Goal: Information Seeking & Learning: Learn about a topic

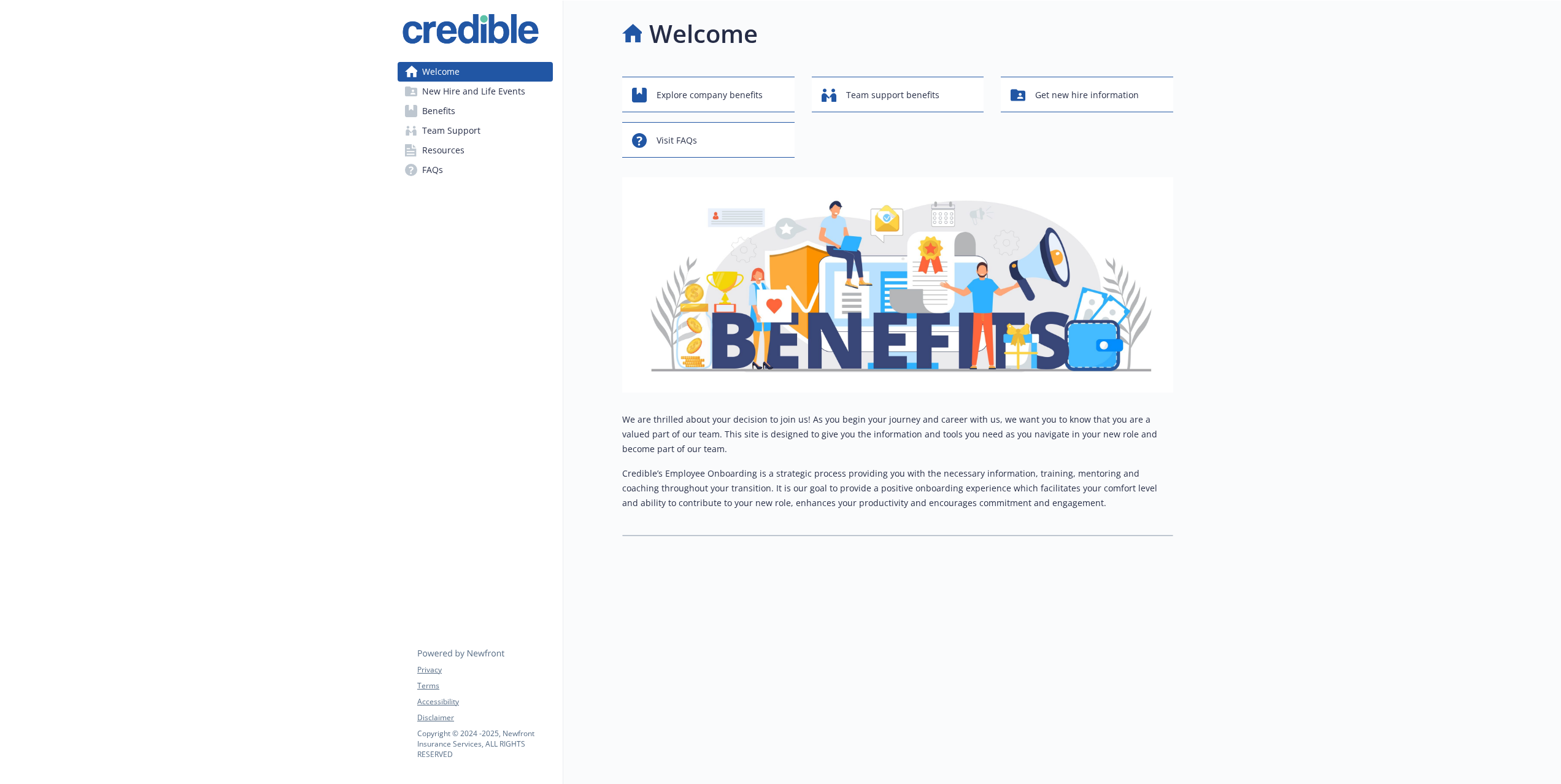
click at [459, 108] on link "Benefits" at bounding box center [475, 111] width 156 height 20
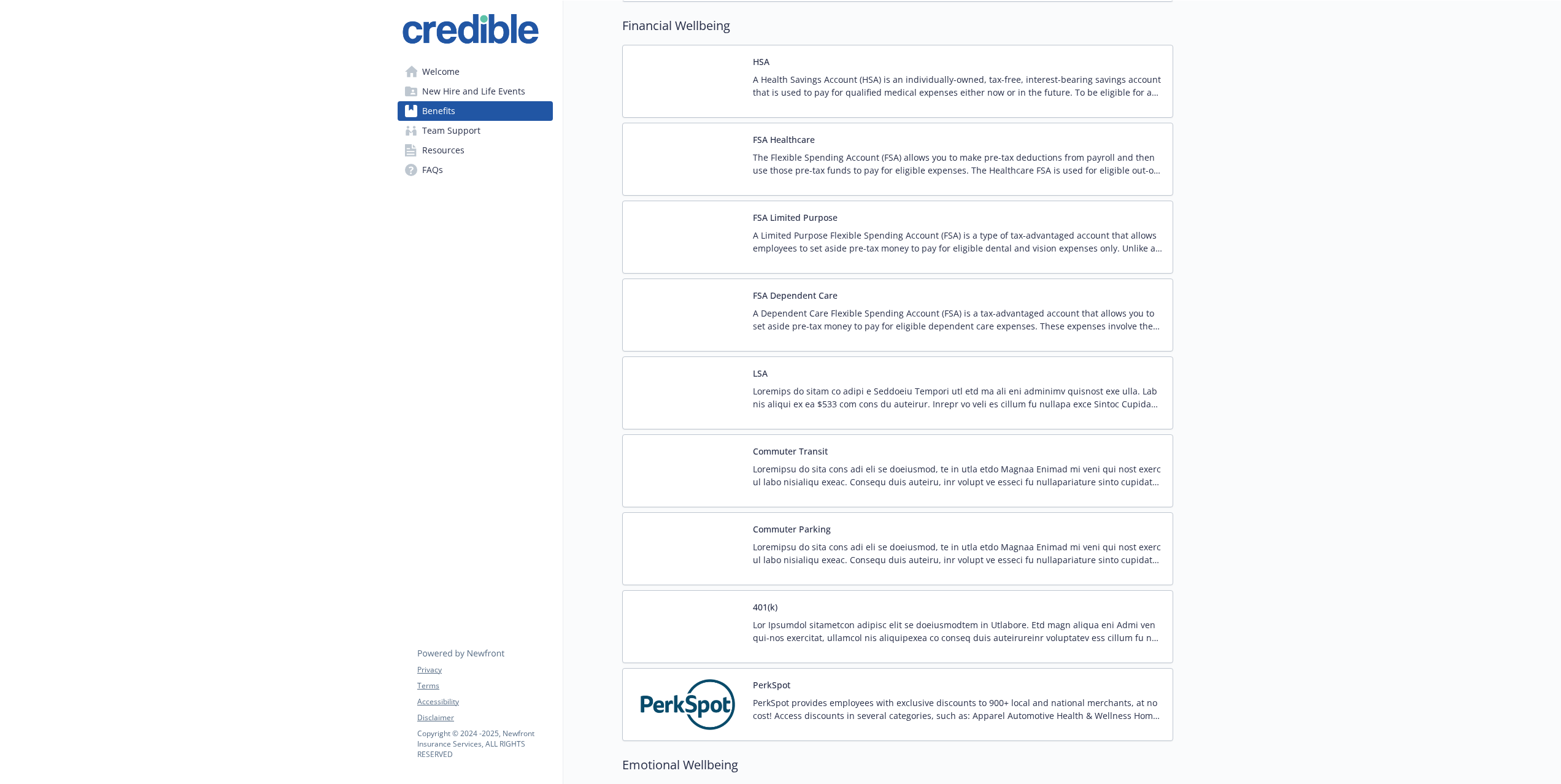
scroll to position [981, 0]
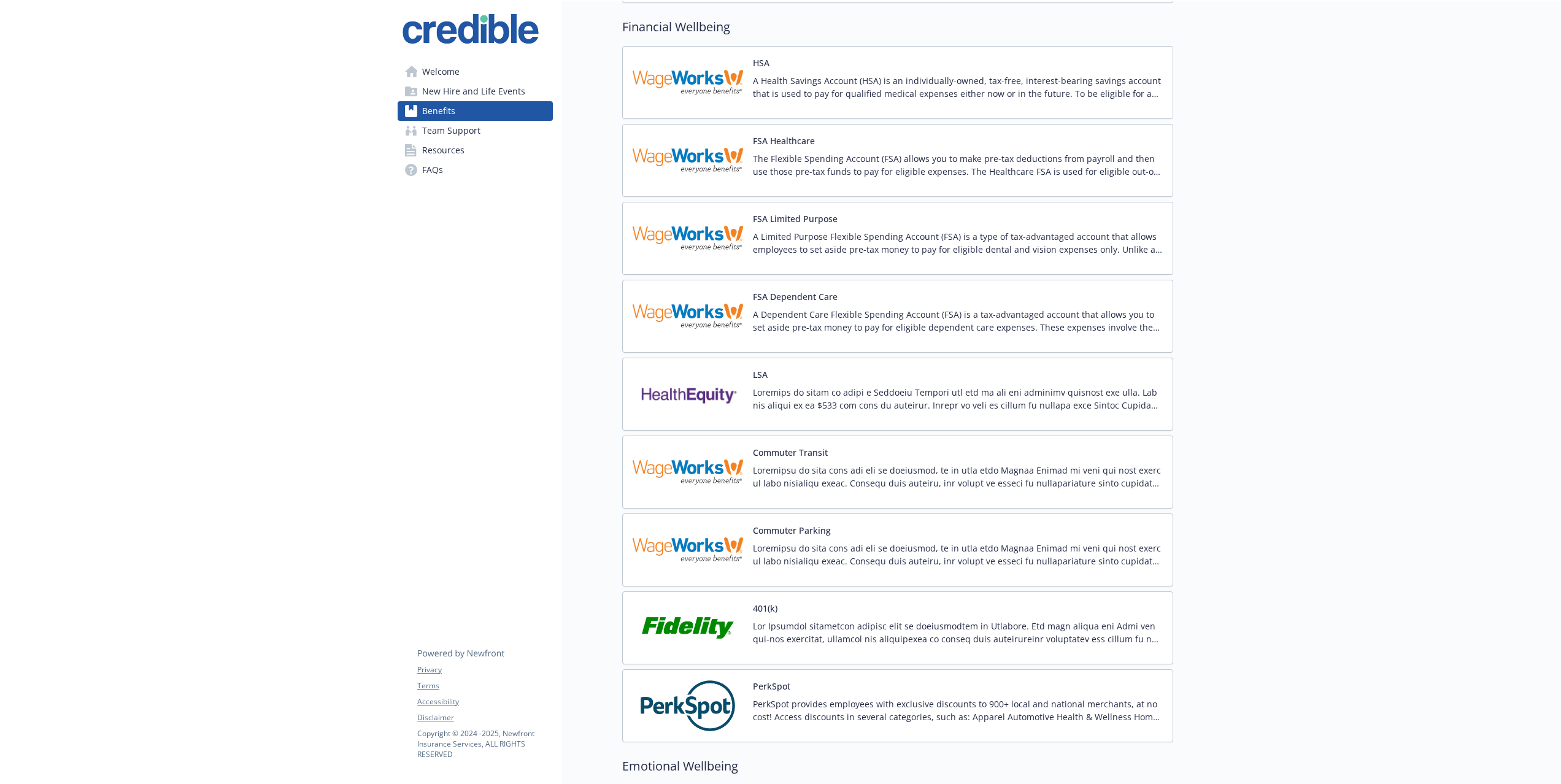
click at [874, 404] on p at bounding box center [957, 399] width 410 height 26
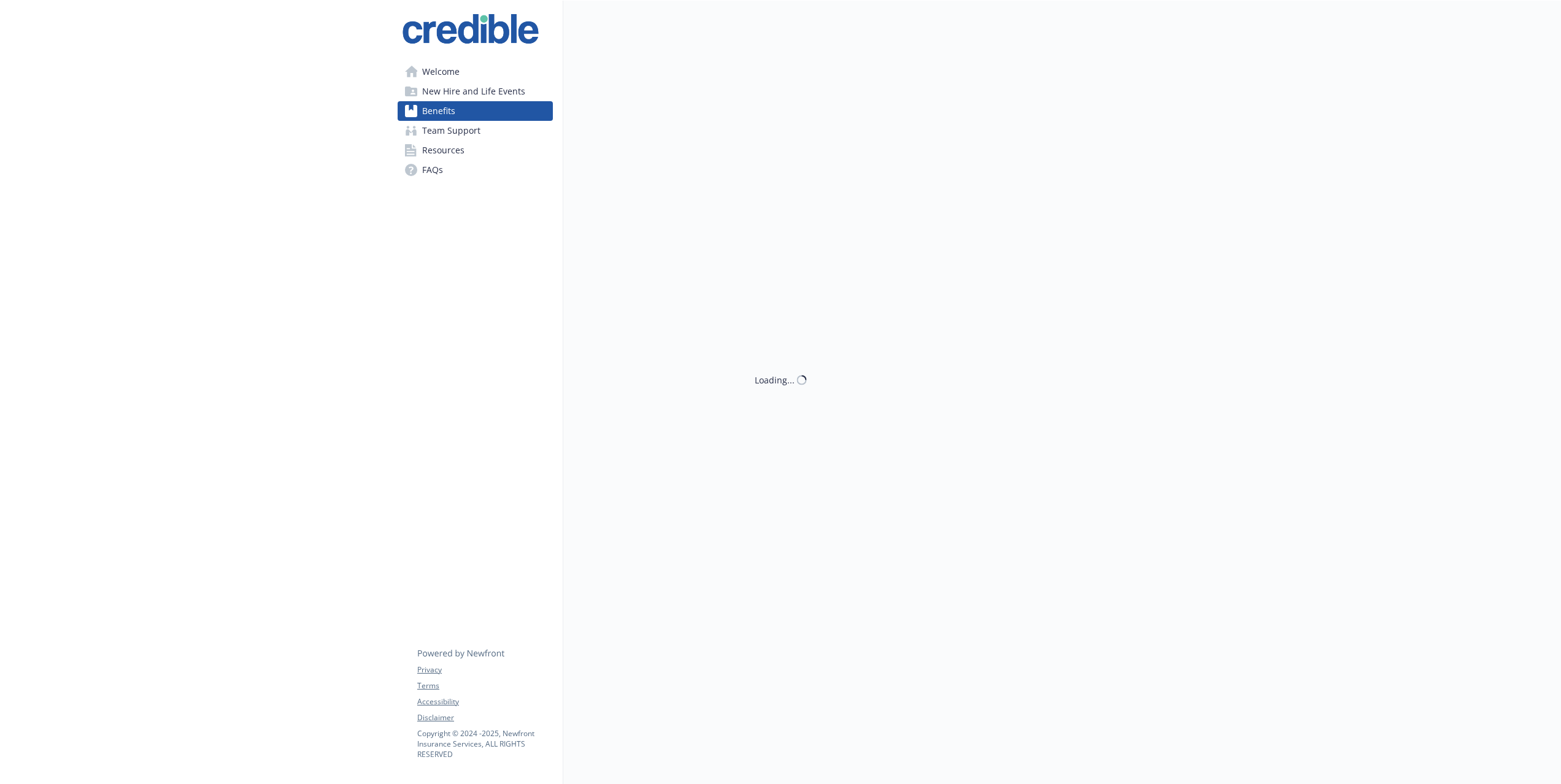
scroll to position [981, 0]
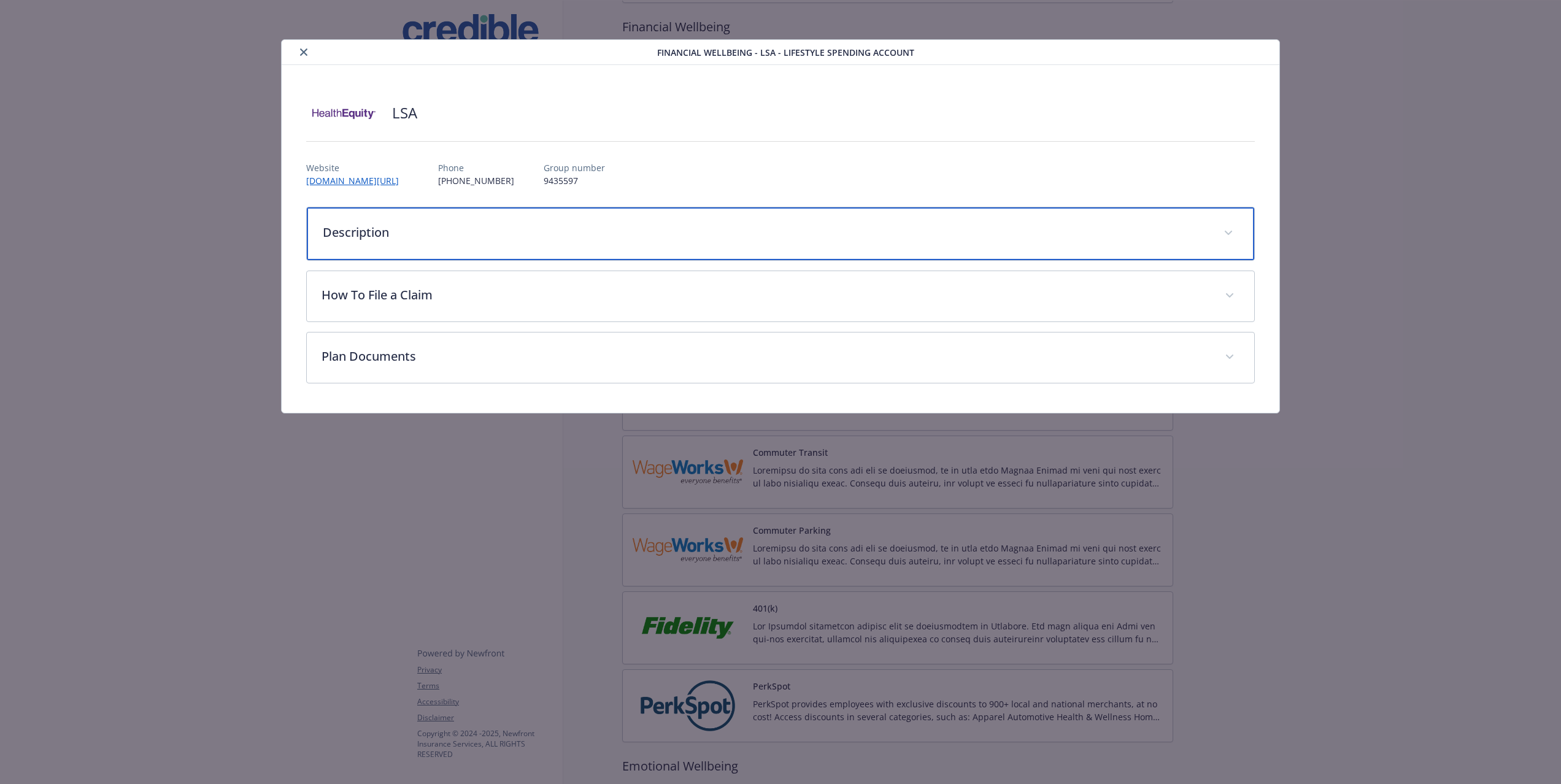
click at [422, 248] on div "Description" at bounding box center [780, 234] width 947 height 53
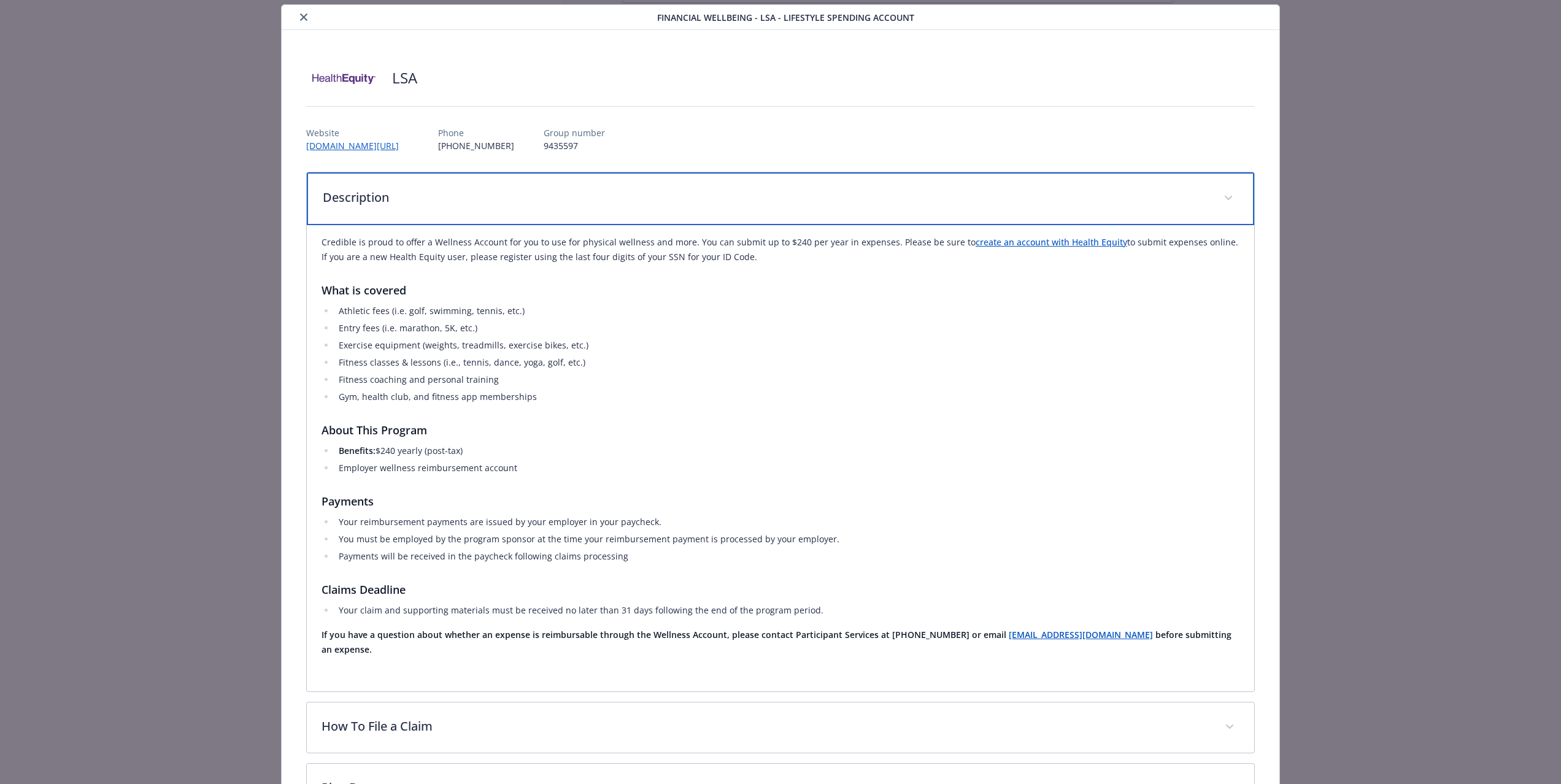
scroll to position [0, 0]
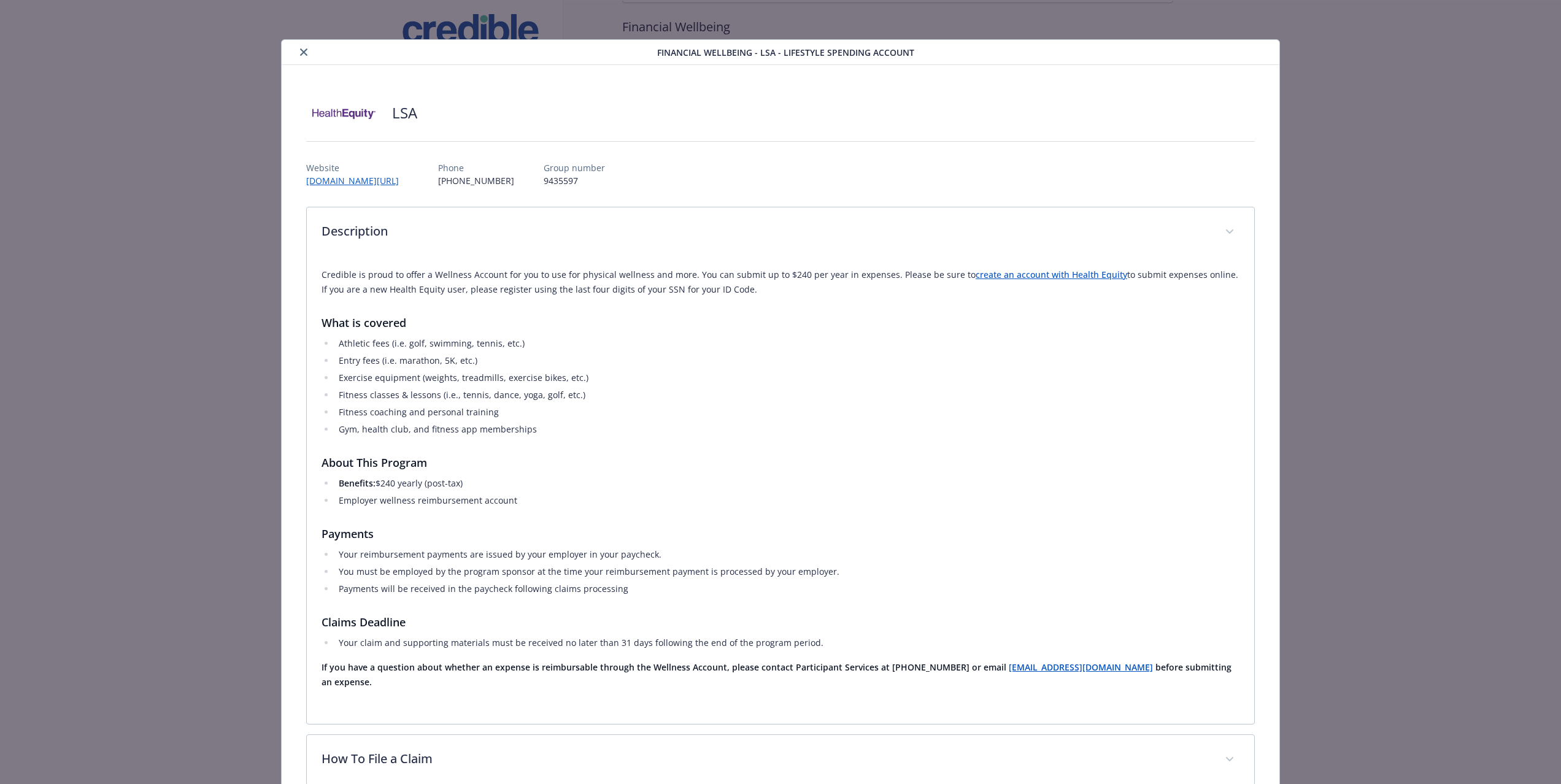
click at [913, 204] on div "LSA Website [DOMAIN_NAME][URL] Phone [PHONE_NUMBER] Group number 9435597 Descri…" at bounding box center [780, 471] width 949 height 752
